Goal: Obtain resource: Download file/media

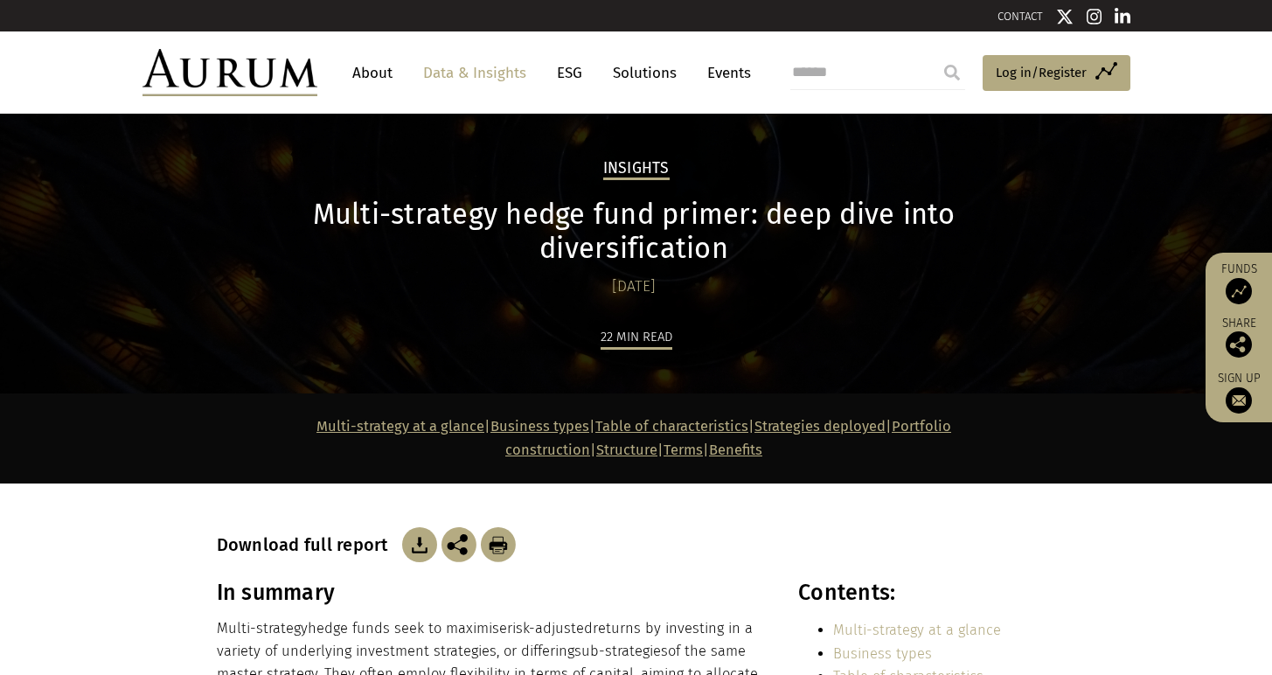
click at [412, 527] on img at bounding box center [419, 544] width 35 height 35
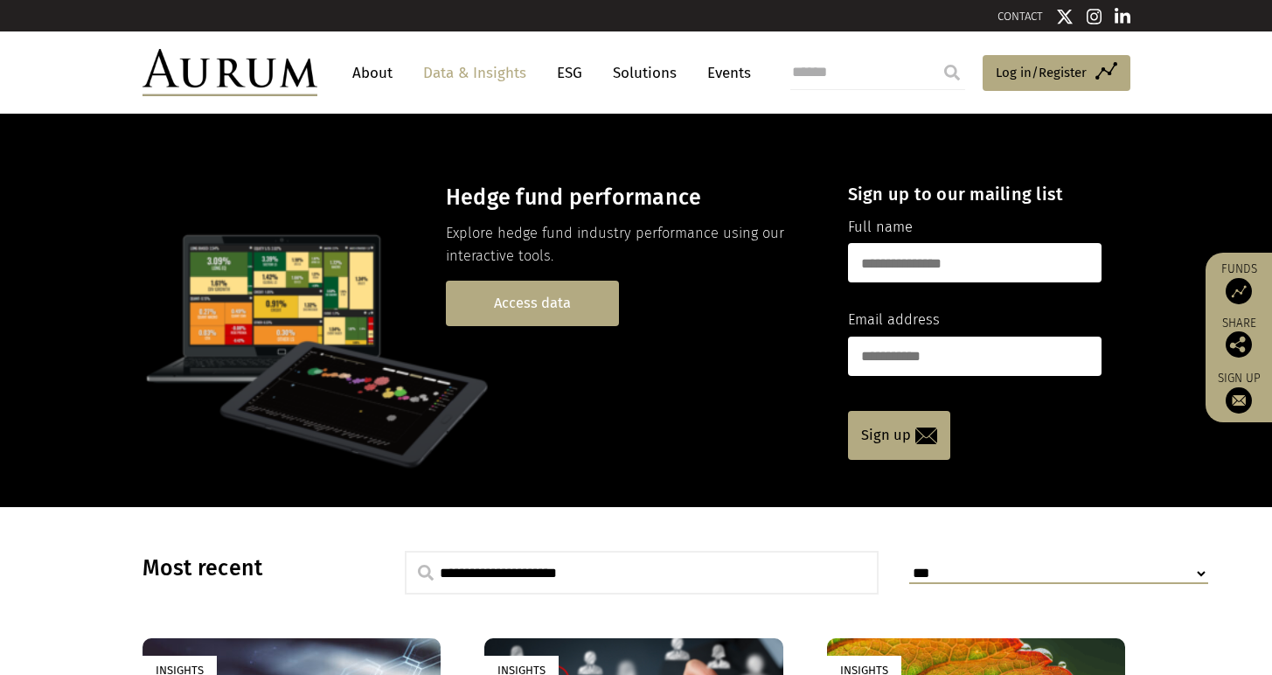
click at [553, 307] on link "Access data" at bounding box center [532, 303] width 173 height 45
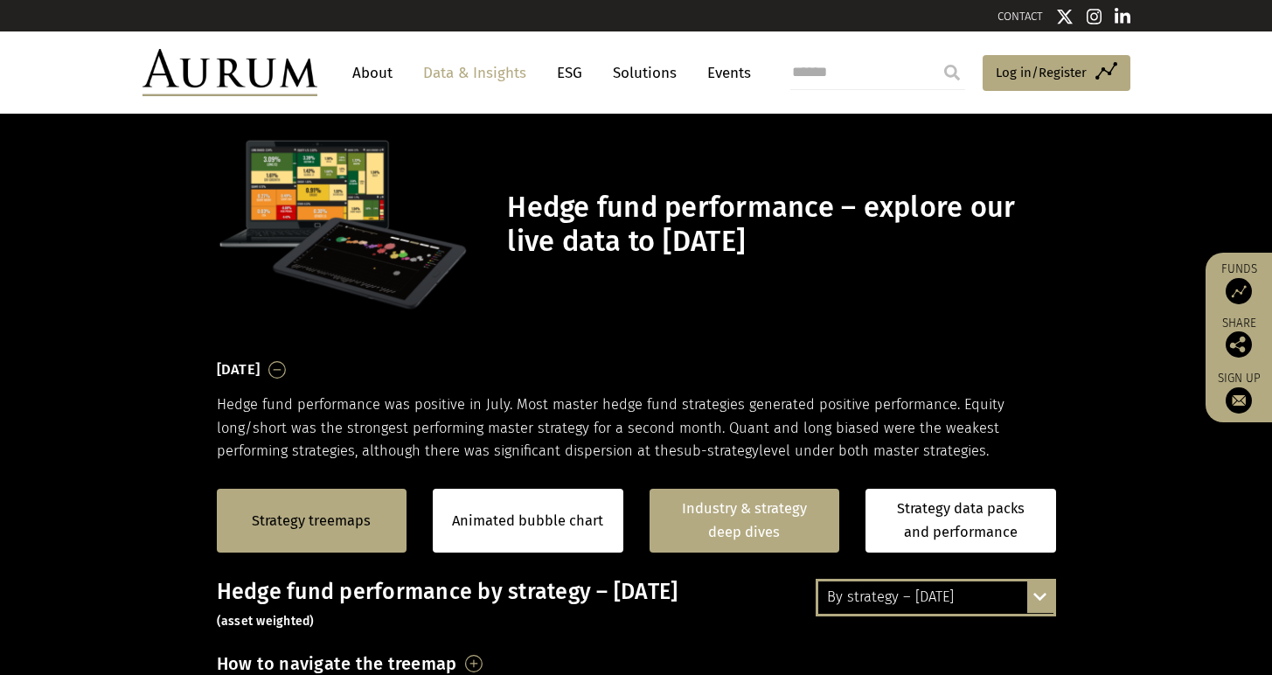
click at [740, 504] on link "Industry & strategy deep dives" at bounding box center [745, 521] width 191 height 64
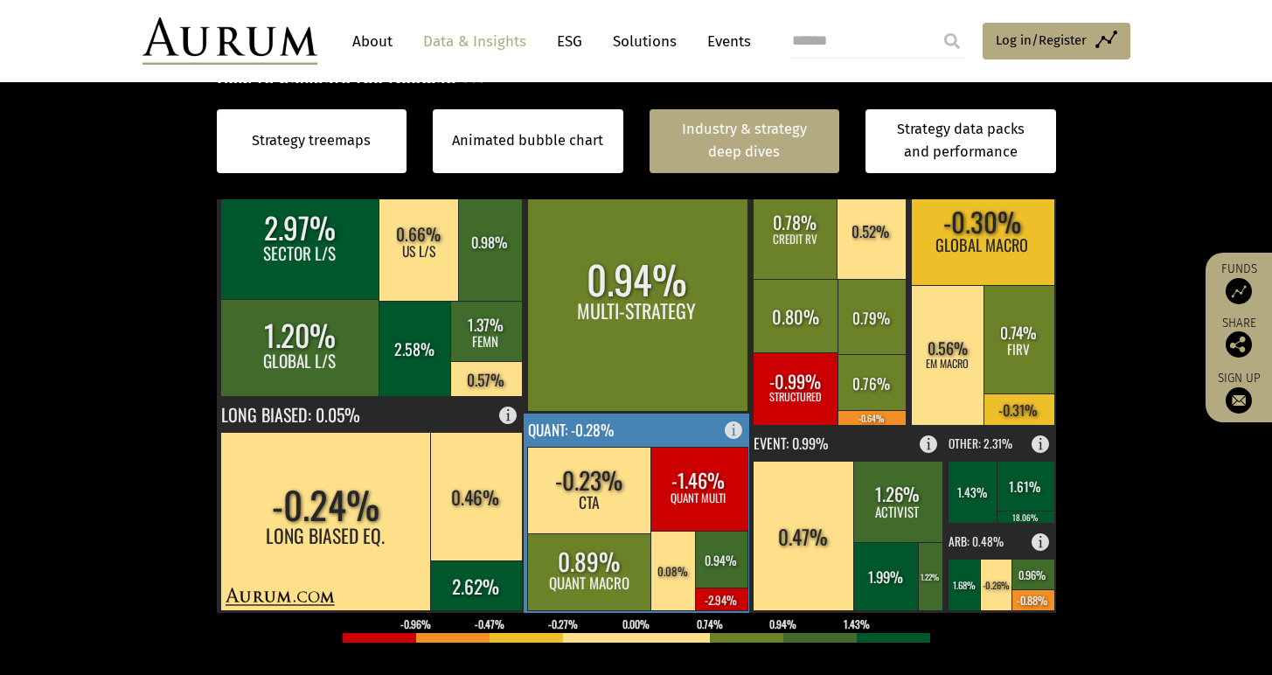
scroll to position [66, 0]
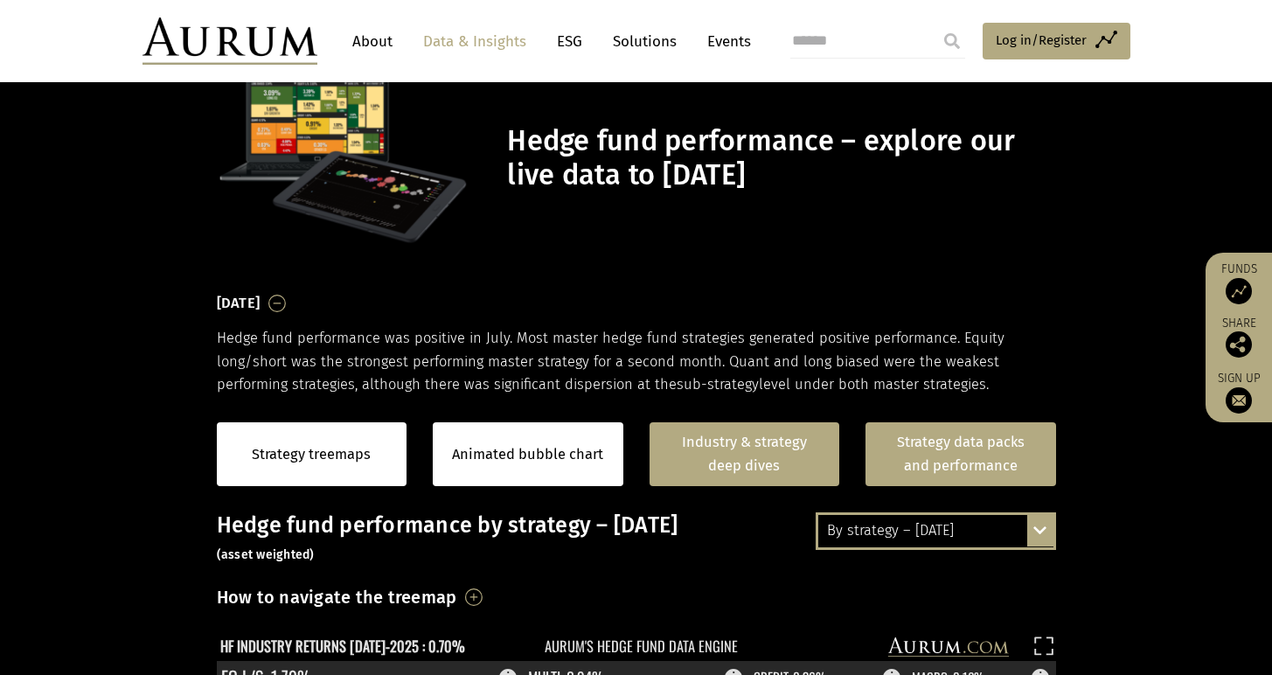
click at [927, 458] on link "Strategy data packs and performance" at bounding box center [961, 454] width 191 height 64
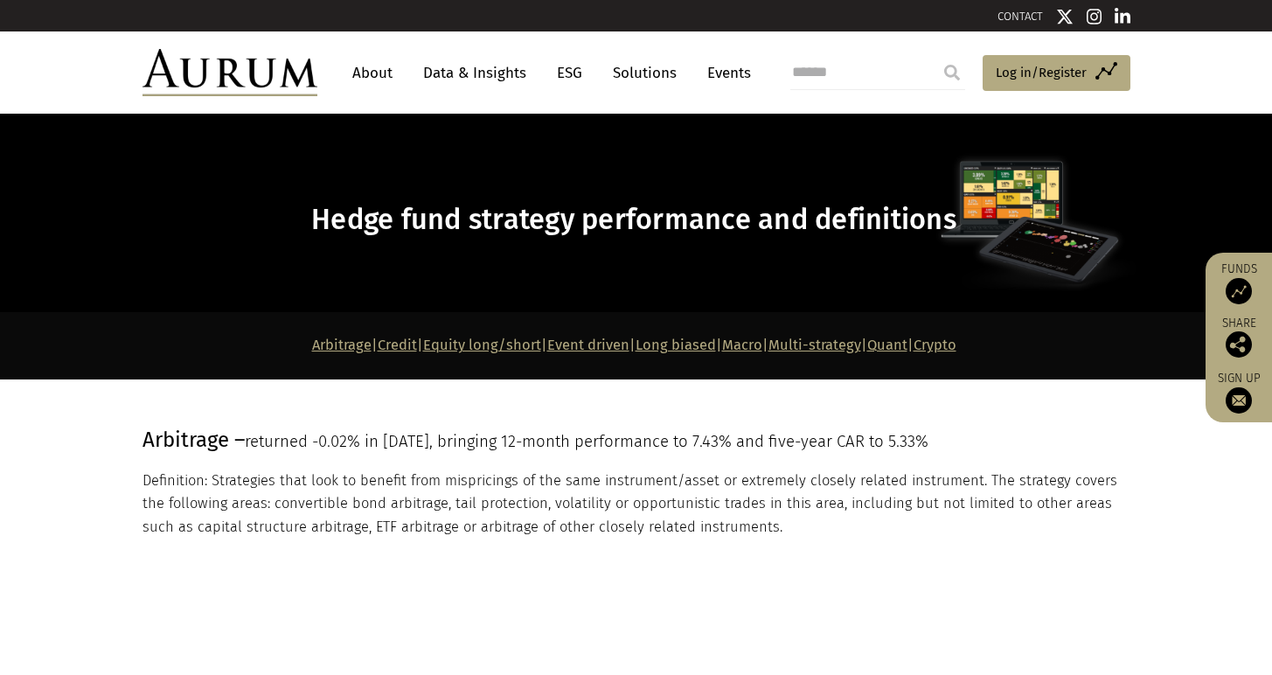
click at [486, 344] on link "Equity long/short" at bounding box center [482, 345] width 118 height 17
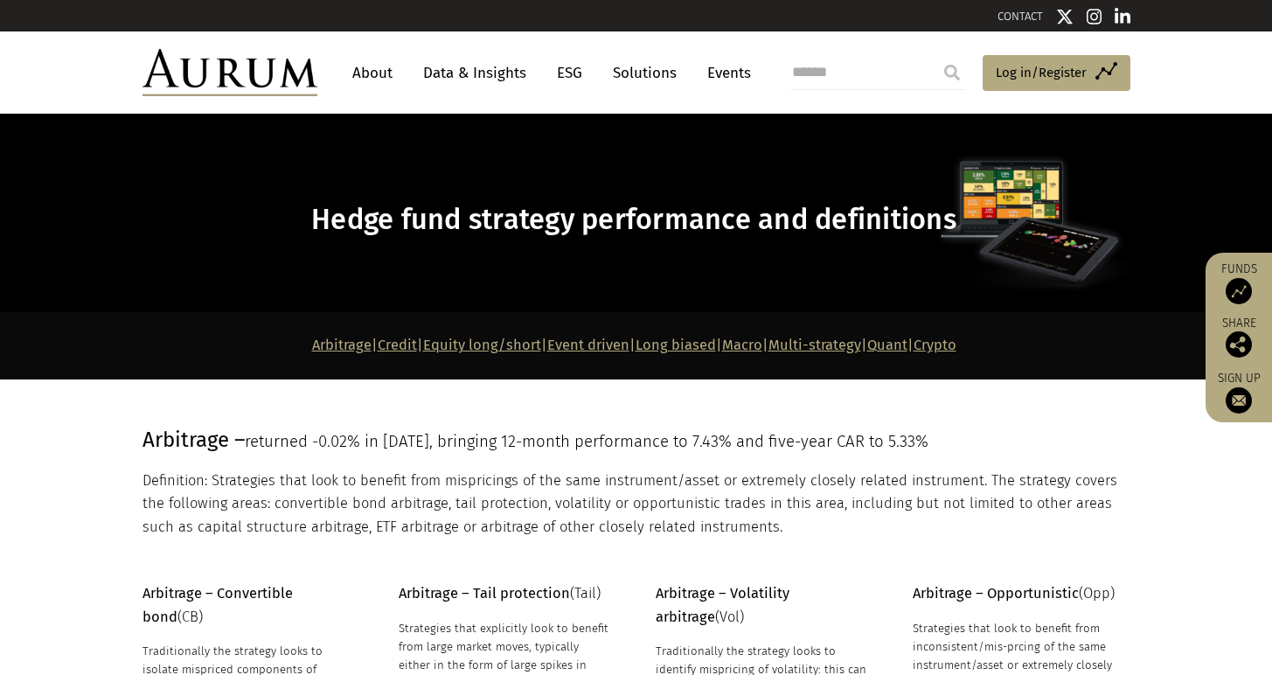
click at [861, 346] on link "Multi-strategy" at bounding box center [815, 345] width 93 height 17
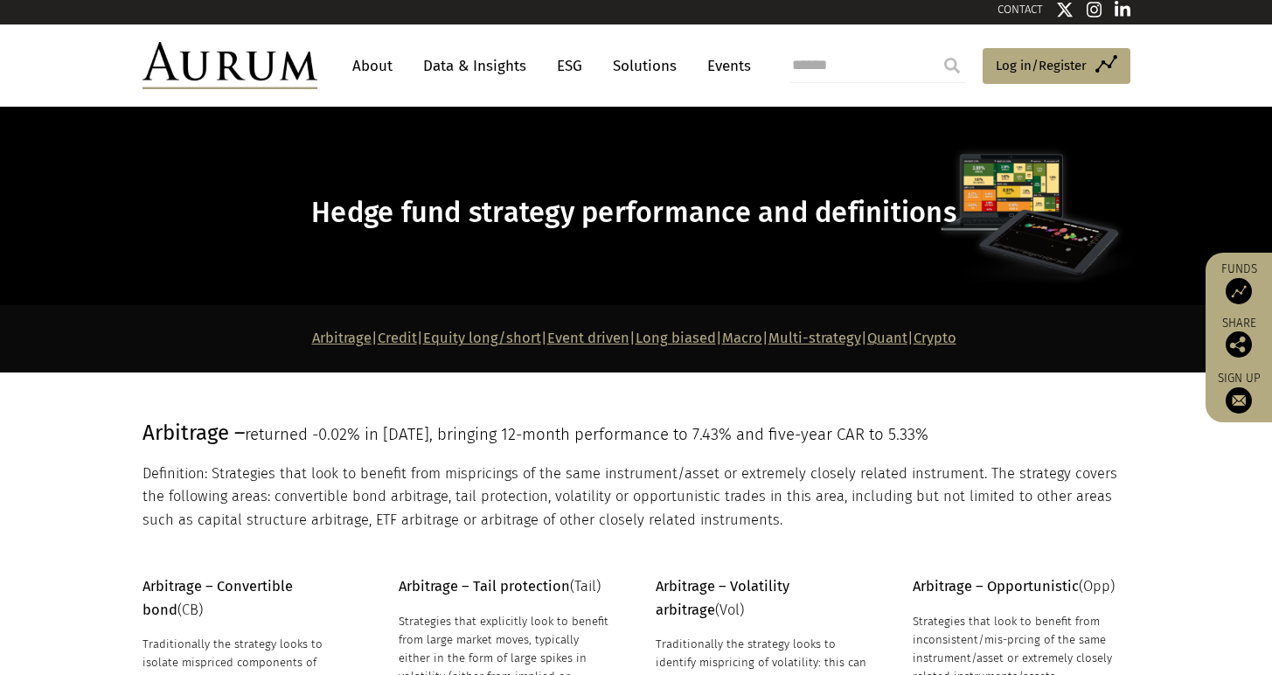
scroll to position [3, 0]
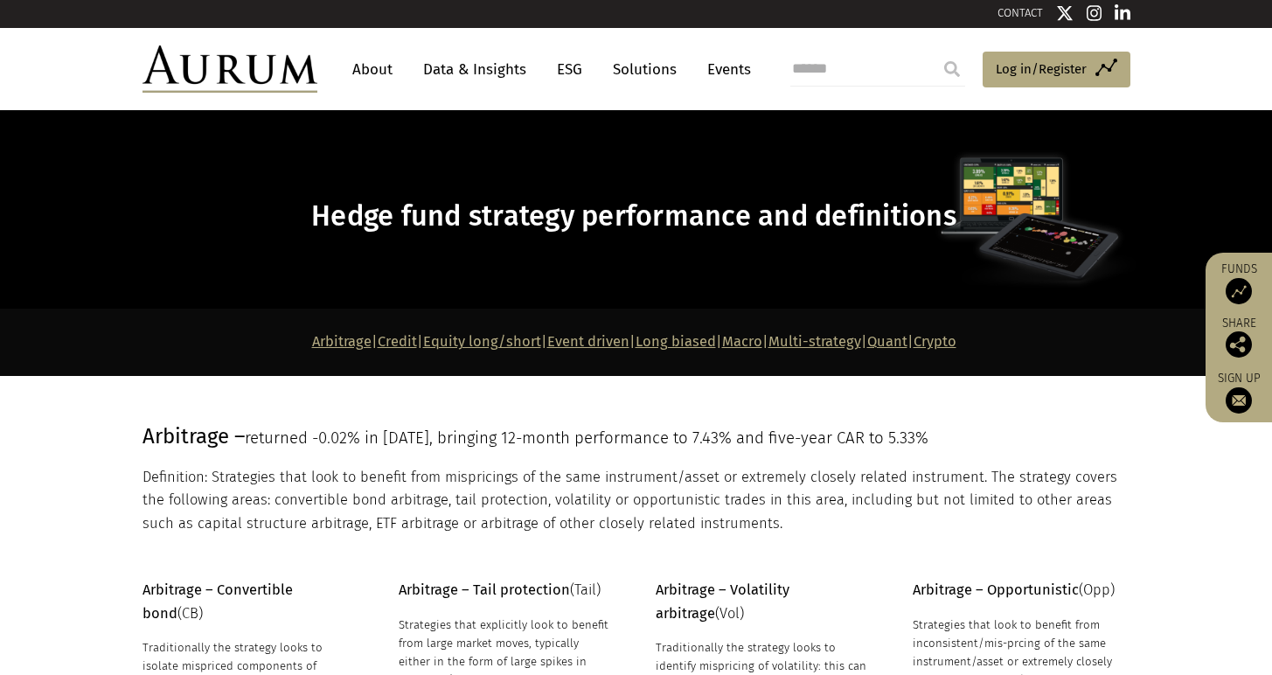
click at [1233, 404] on img at bounding box center [1239, 400] width 26 height 26
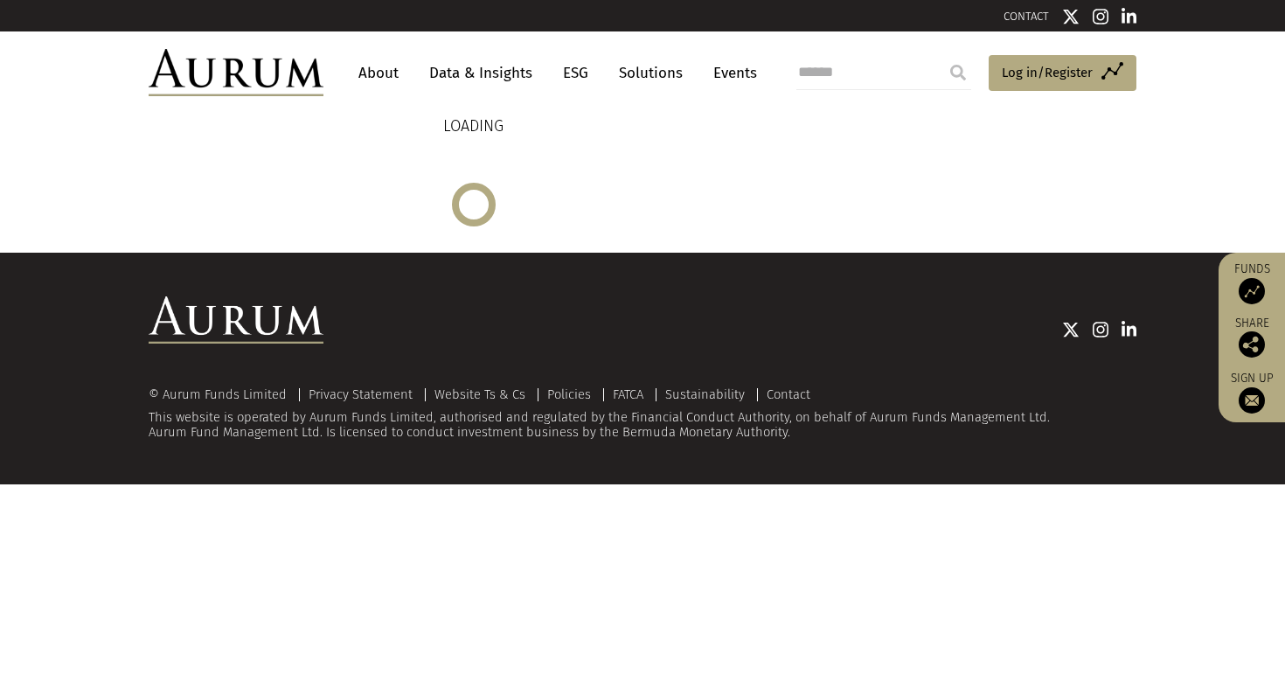
click at [482, 79] on link "Data & Insights" at bounding box center [481, 73] width 121 height 32
click at [481, 76] on link "Data & Insights" at bounding box center [481, 73] width 121 height 32
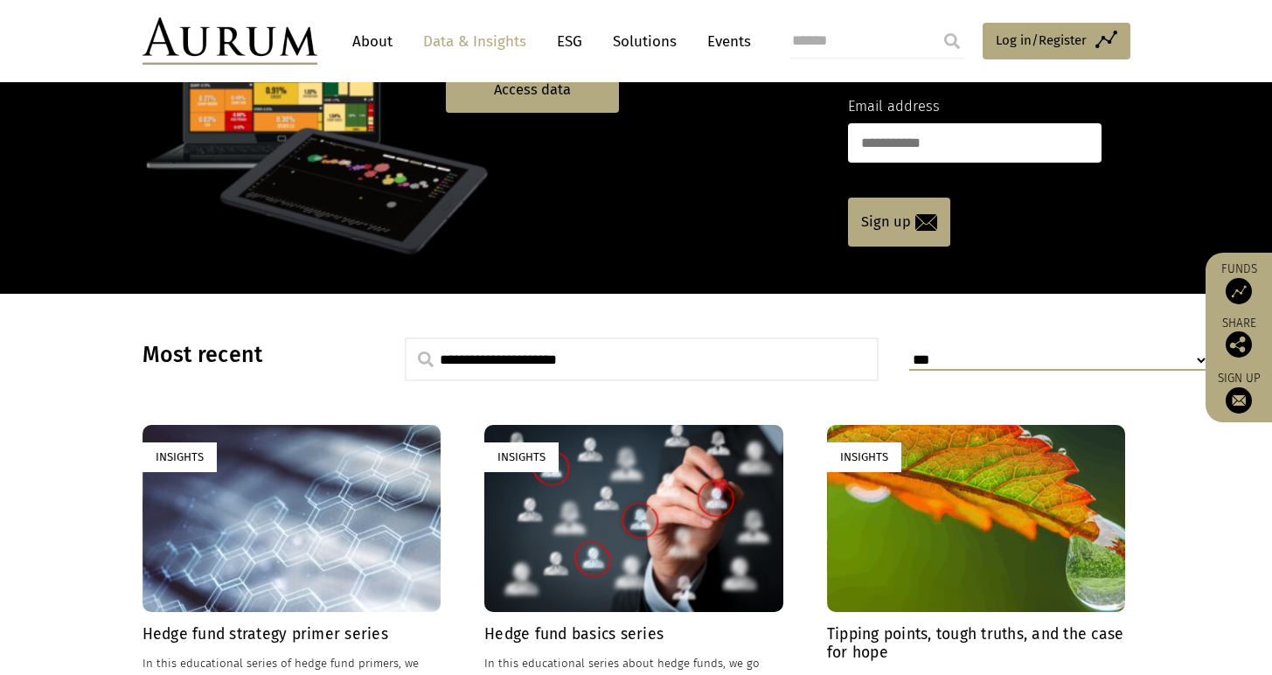
scroll to position [362, 0]
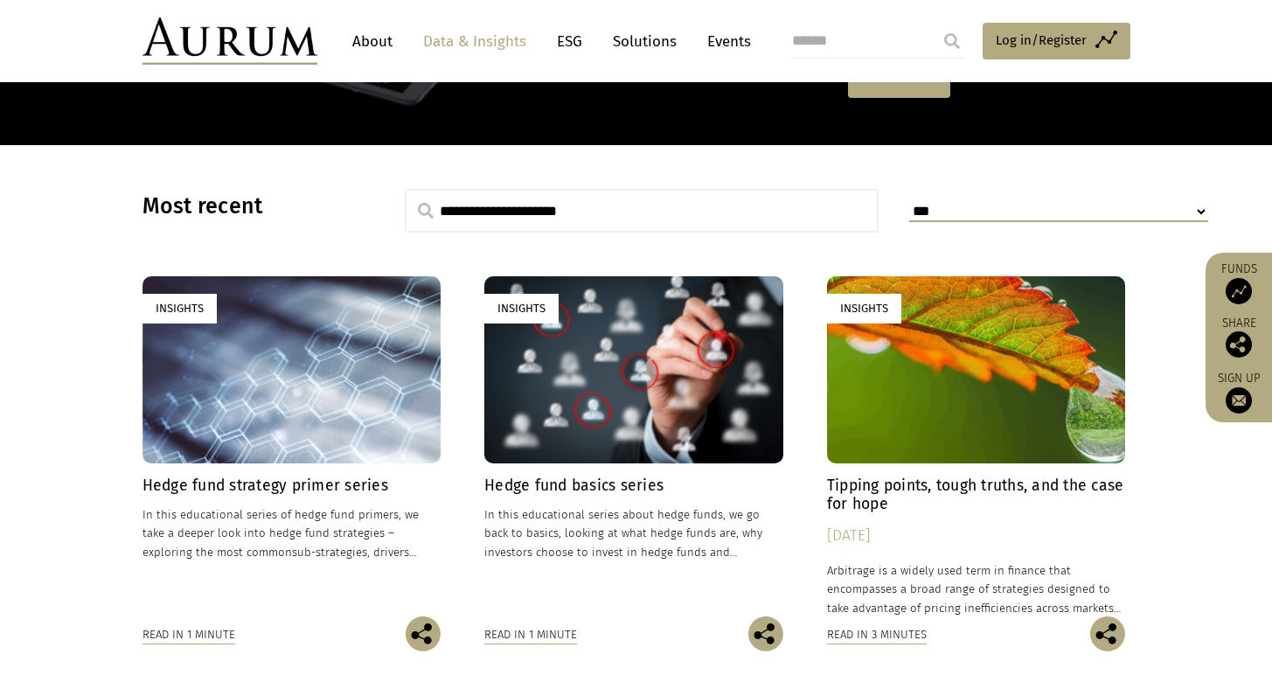
click at [331, 482] on h4 "Hedge fund strategy primer series" at bounding box center [292, 486] width 299 height 18
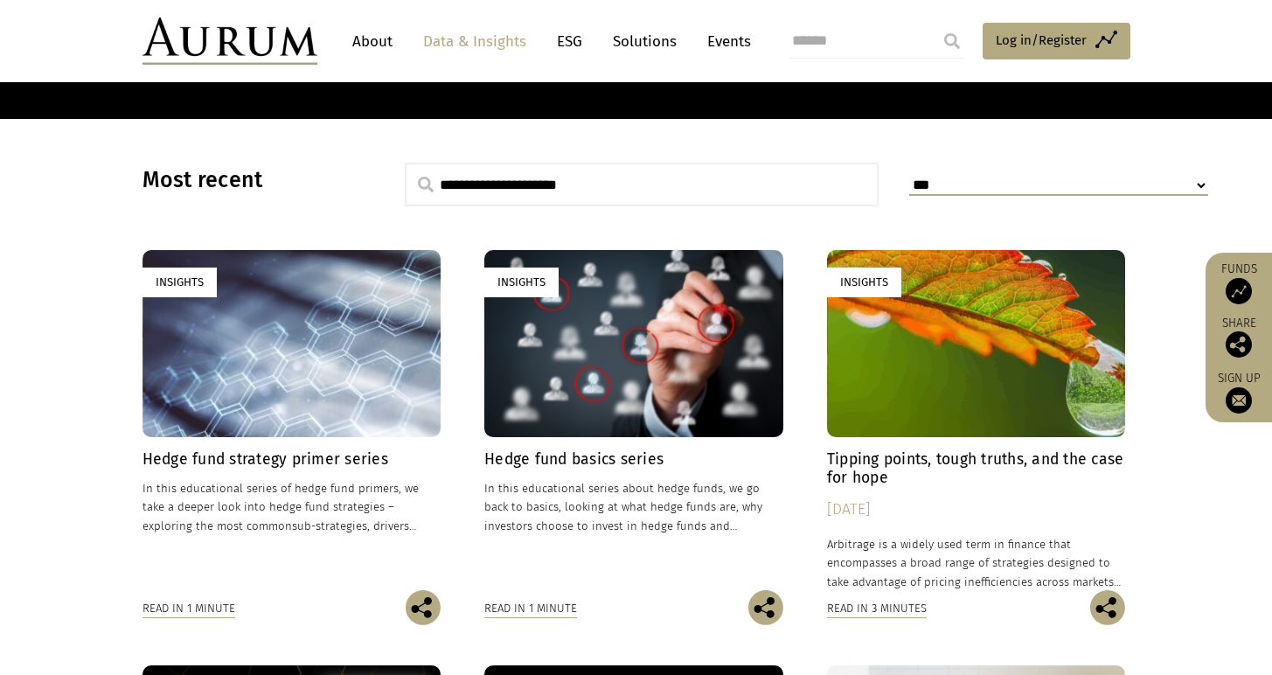
scroll to position [422, 0]
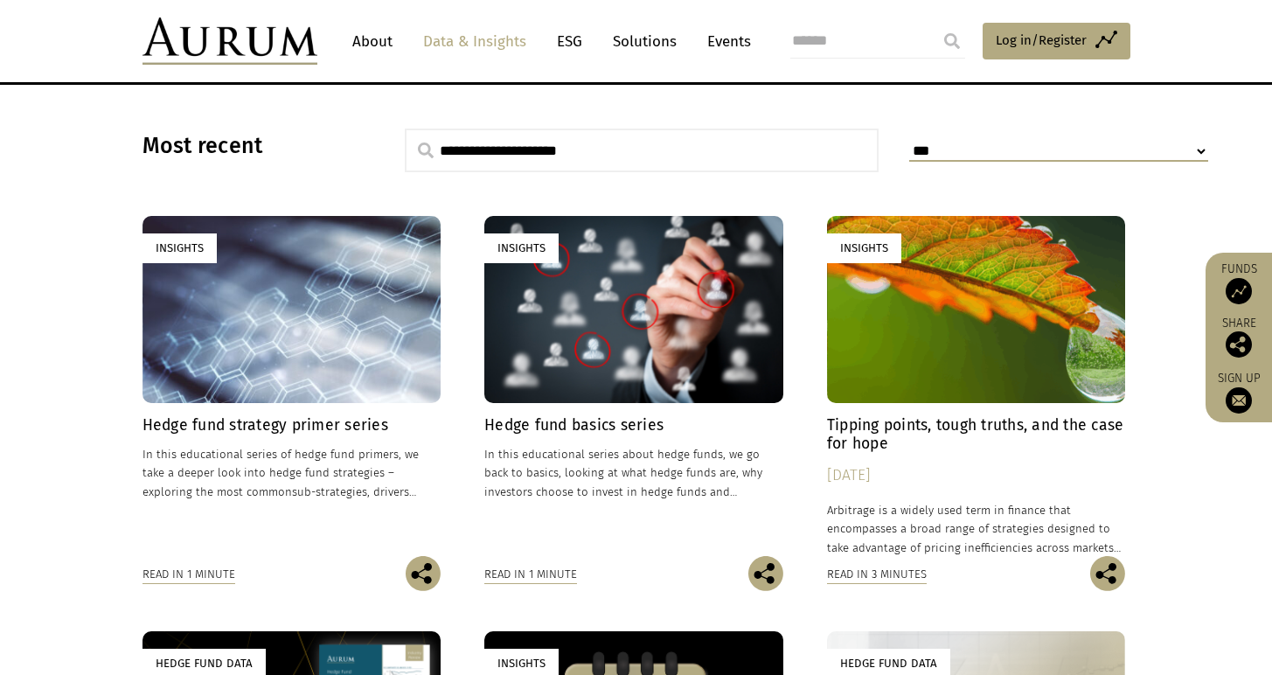
click at [537, 425] on h4 "Hedge fund basics series" at bounding box center [633, 425] width 299 height 18
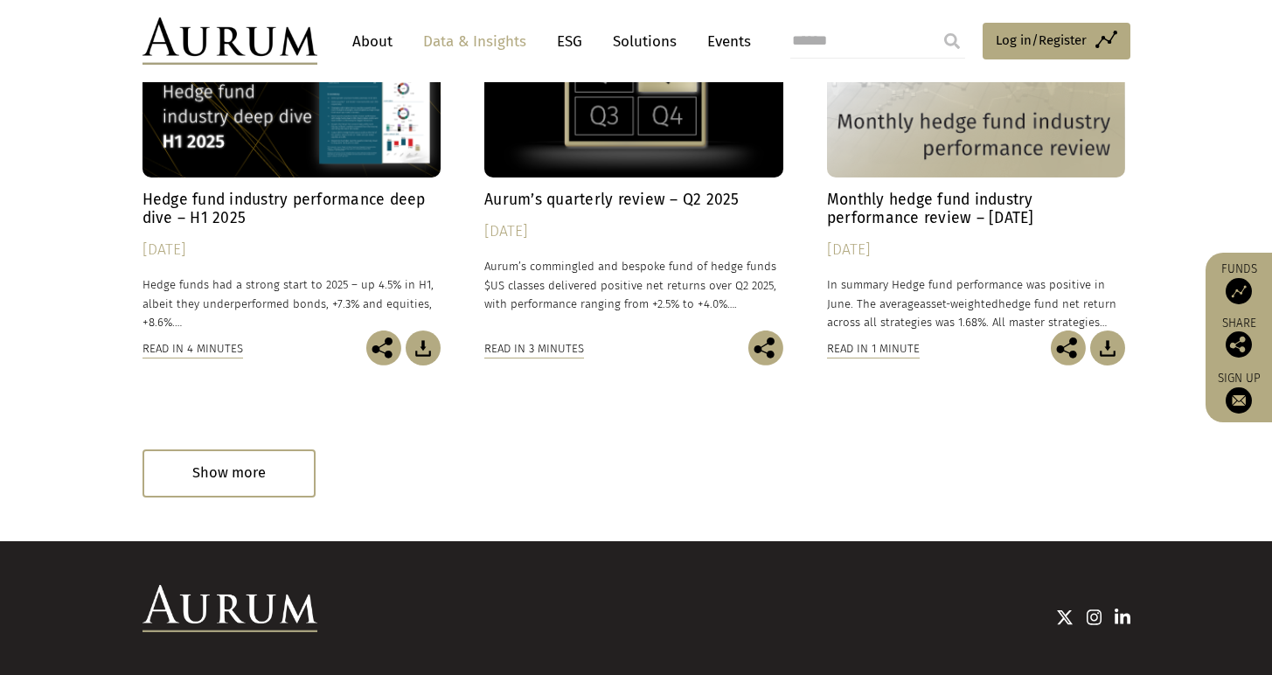
scroll to position [1158, 0]
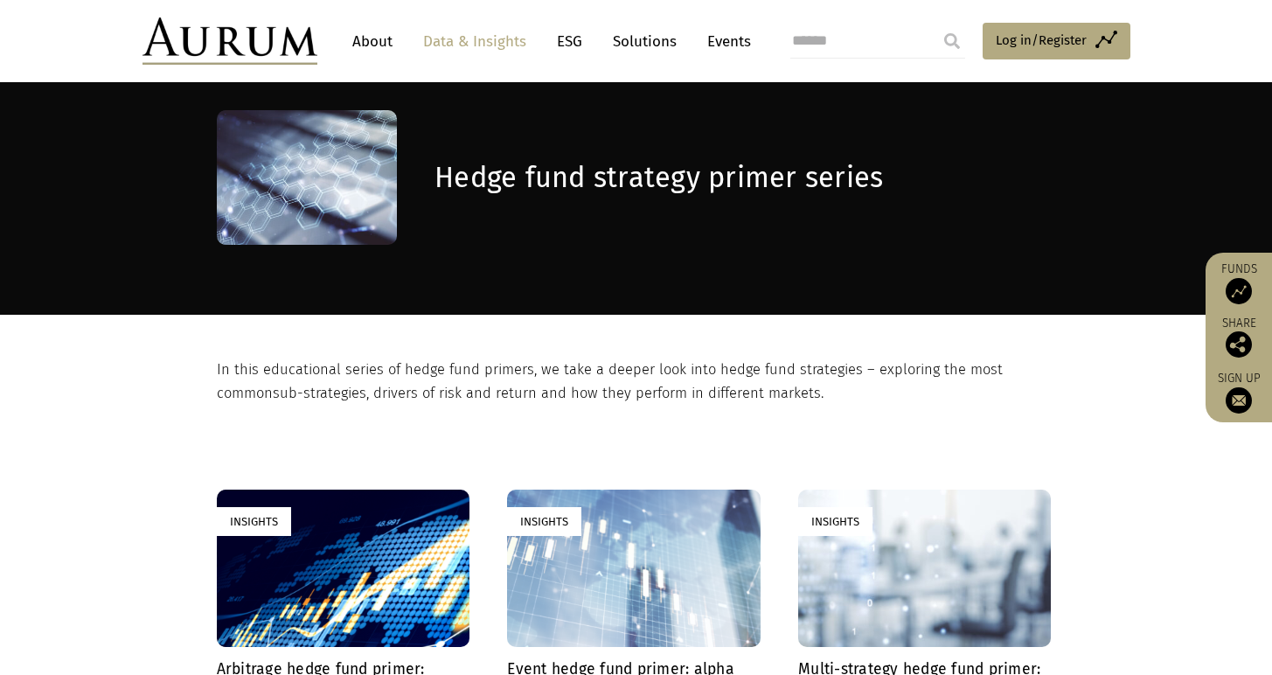
scroll to position [485, 0]
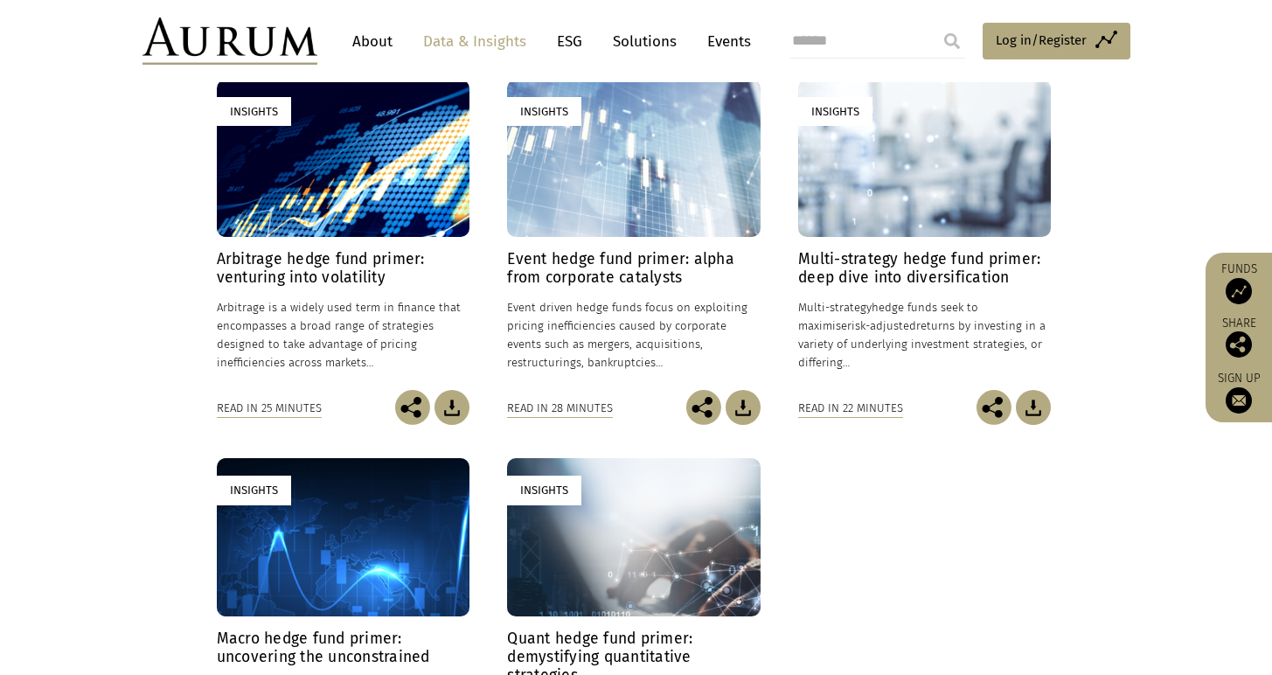
click at [1033, 415] on img at bounding box center [1033, 407] width 35 height 35
click at [455, 409] on img at bounding box center [452, 407] width 35 height 35
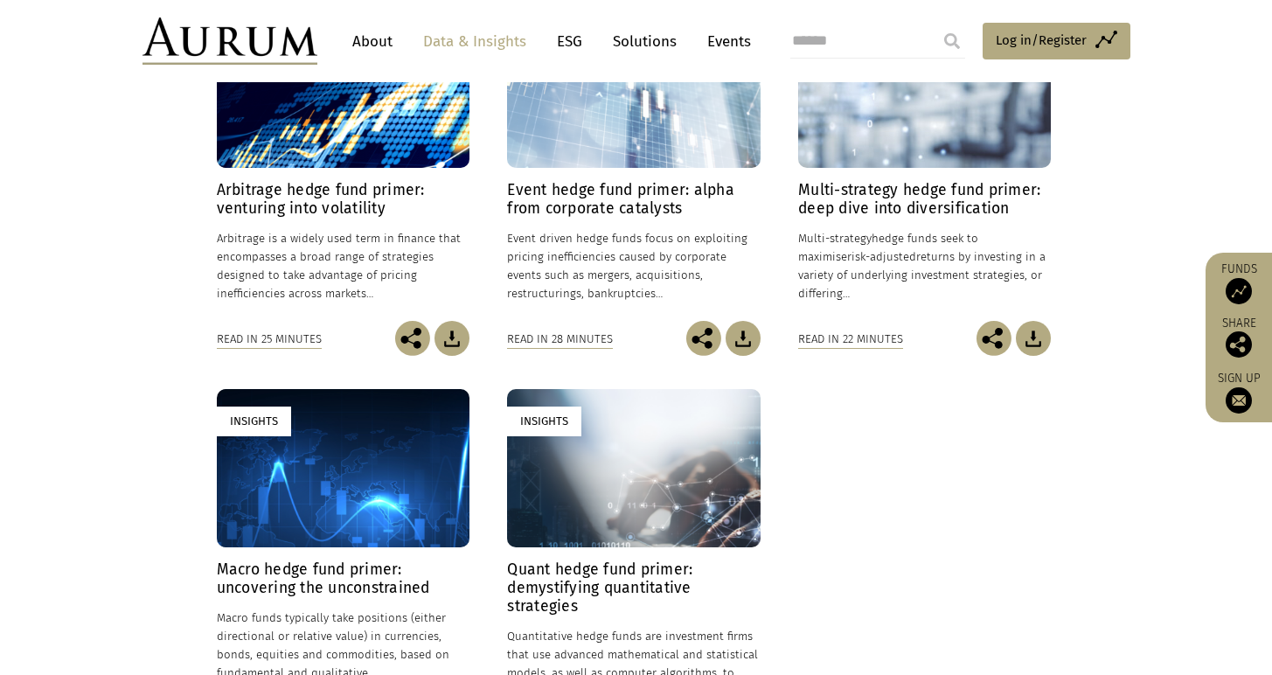
scroll to position [771, 0]
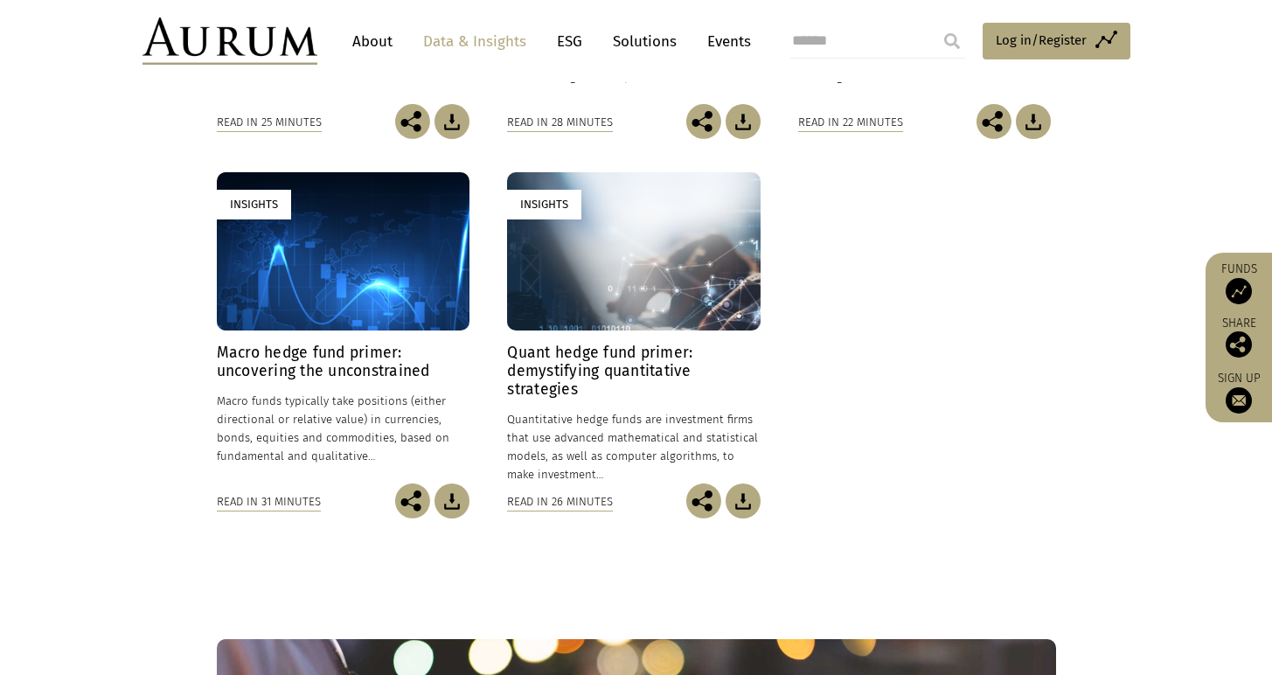
click at [447, 498] on img at bounding box center [452, 501] width 35 height 35
click at [744, 497] on img at bounding box center [743, 501] width 35 height 35
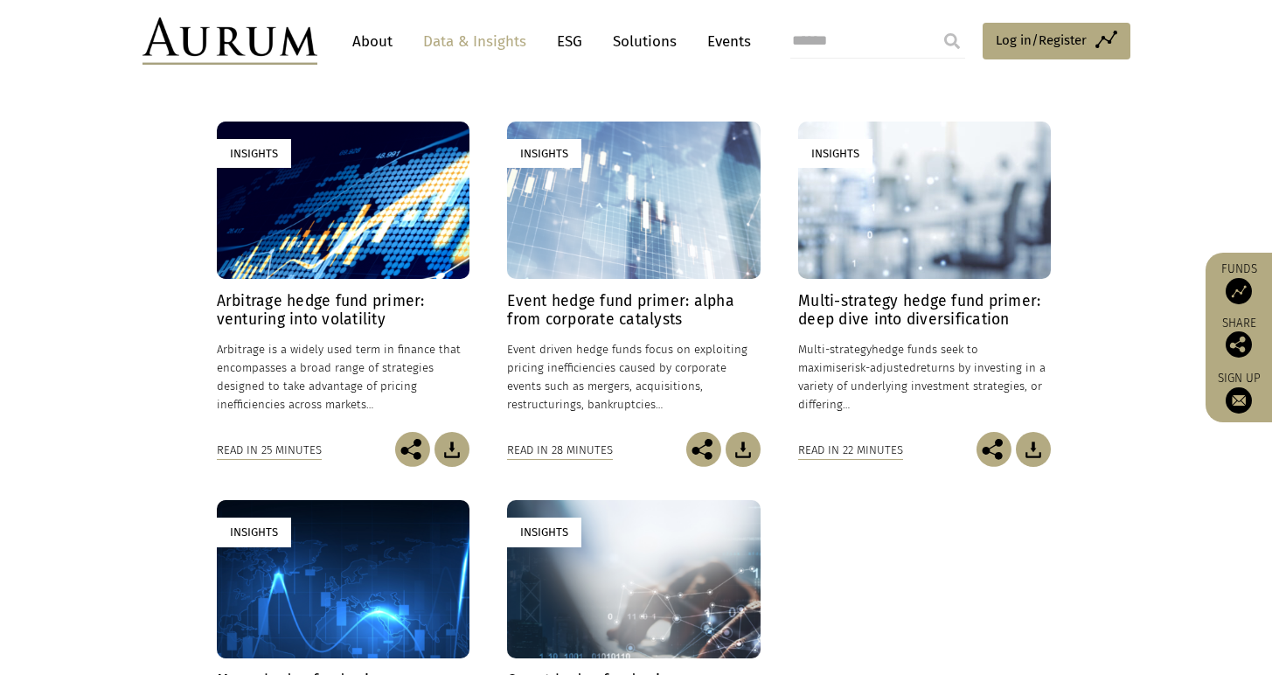
scroll to position [318, 0]
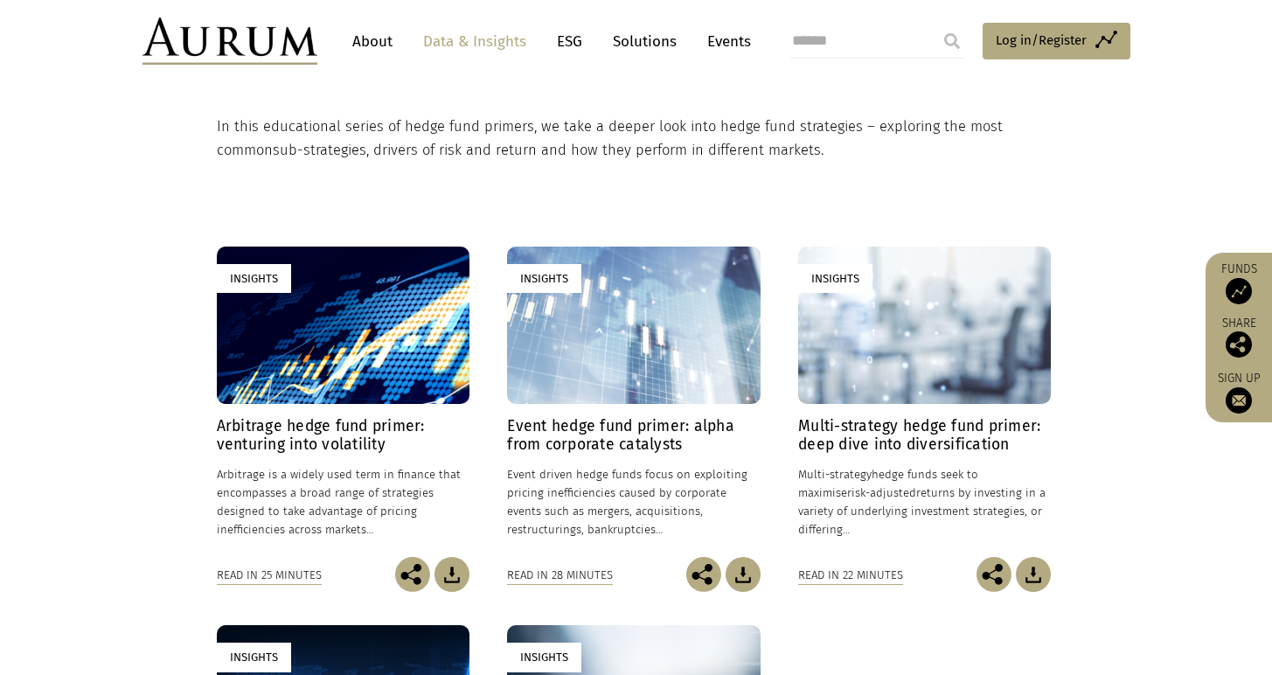
click at [741, 569] on img at bounding box center [743, 574] width 35 height 35
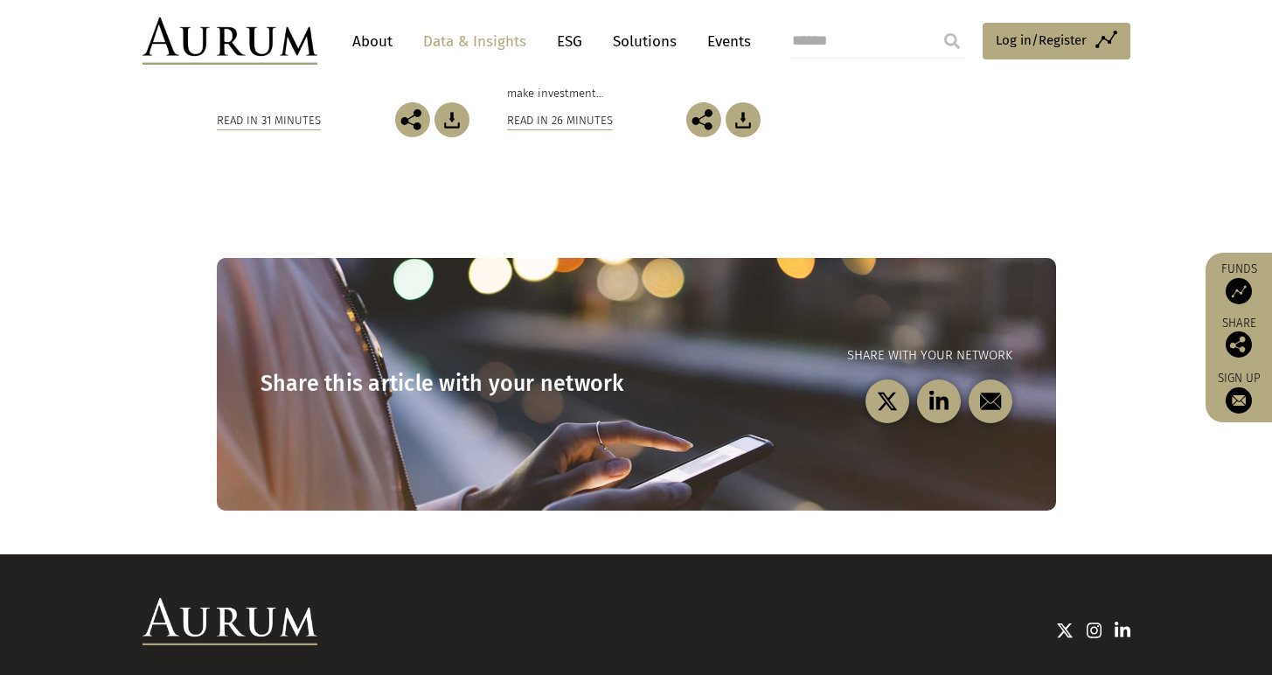
scroll to position [1259, 0]
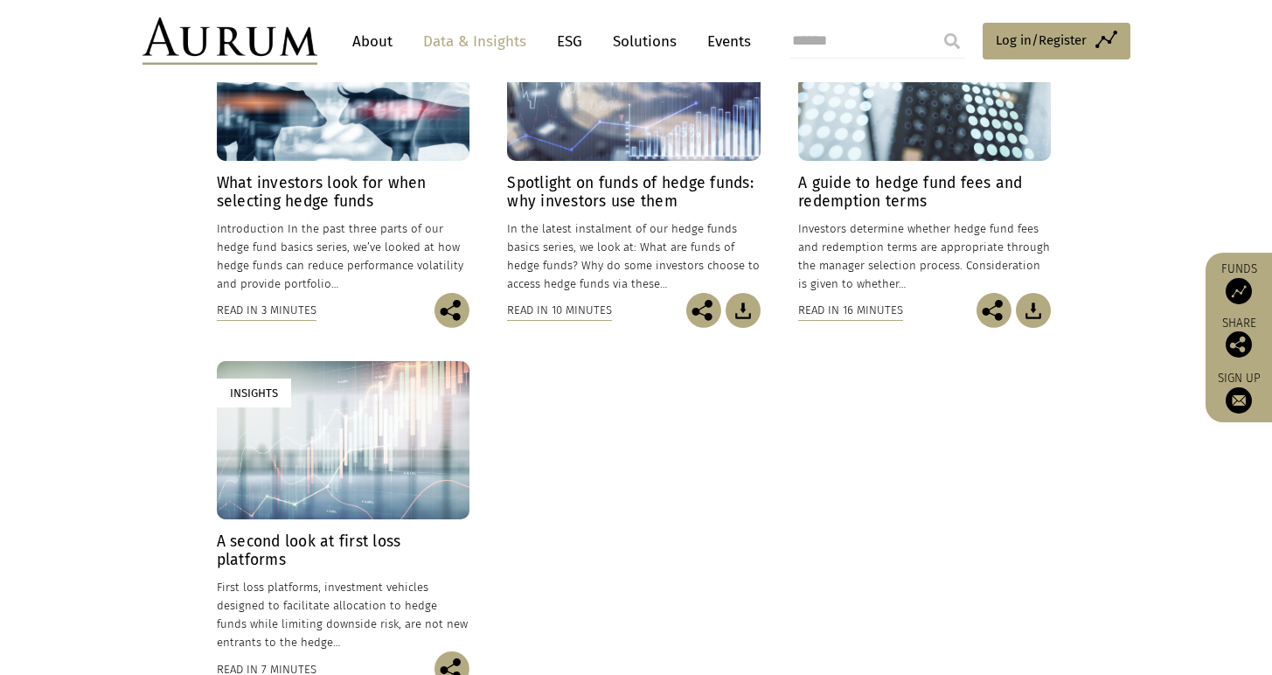
scroll to position [1008, 0]
